Goal: Navigation & Orientation: Go to known website

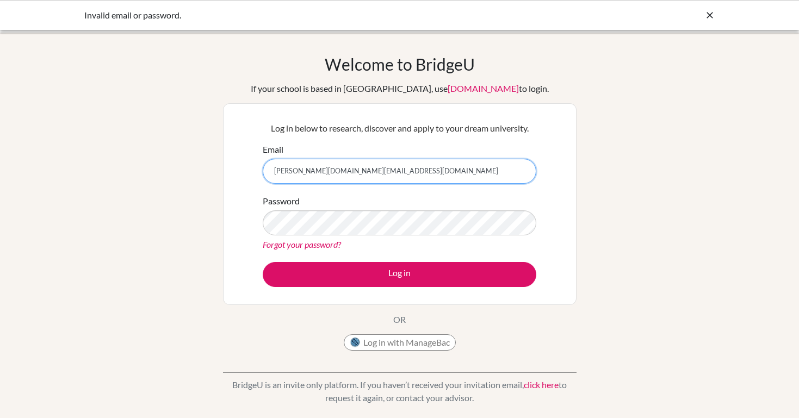
click at [404, 167] on input "jorge.green@delcamposchol.orgs66" at bounding box center [399, 171] width 273 height 25
type input "[DOMAIN_NAME][EMAIL_ADDRESS][DOMAIN_NAME]"
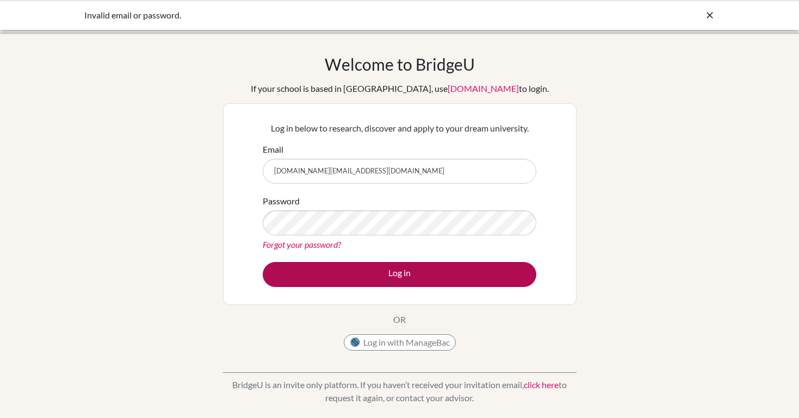
click at [366, 265] on button "Log in" at bounding box center [399, 274] width 273 height 25
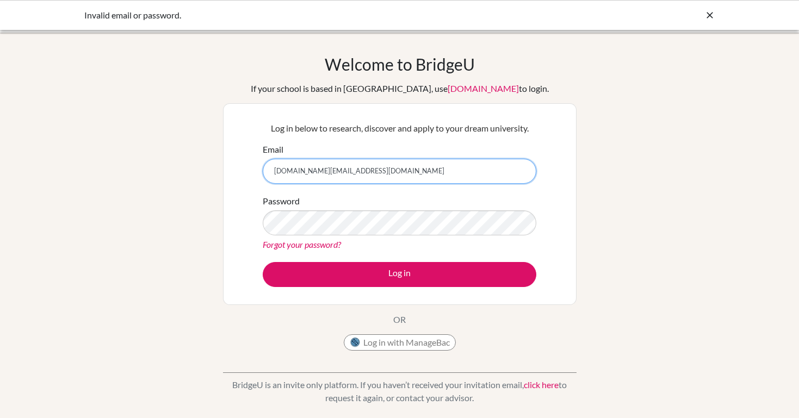
click at [397, 171] on input "[DOMAIN_NAME][EMAIL_ADDRESS][DOMAIN_NAME]" at bounding box center [399, 171] width 273 height 25
type input "[DOMAIN_NAME][EMAIL_ADDRESS][DOMAIN_NAME]"
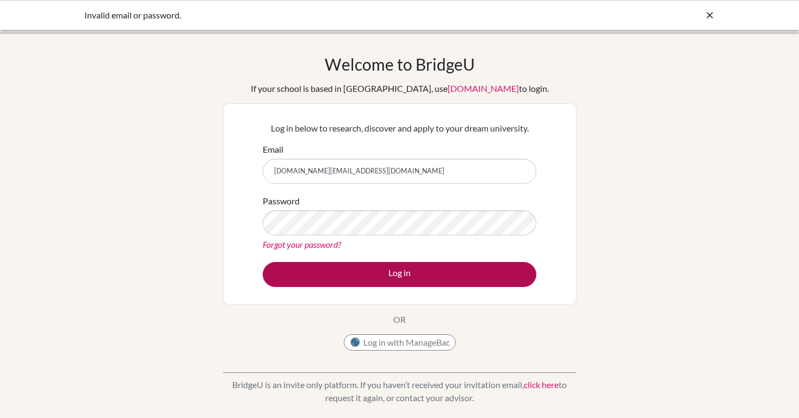
click at [336, 269] on button "Log in" at bounding box center [399, 274] width 273 height 25
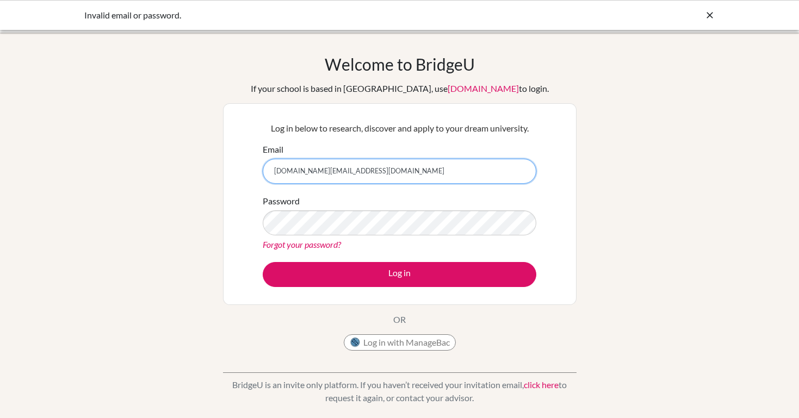
click at [354, 169] on input "[DOMAIN_NAME][EMAIL_ADDRESS][DOMAIN_NAME]" at bounding box center [399, 171] width 273 height 25
type input "jorge.green@delcamposchool.org"
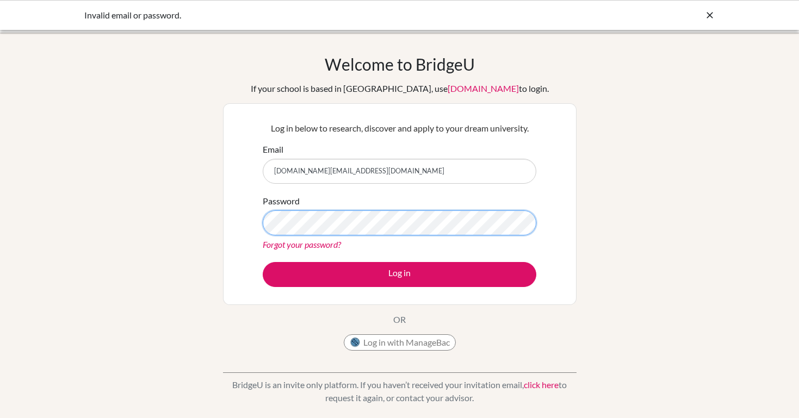
click at [399, 274] on button "Log in" at bounding box center [399, 274] width 273 height 25
